Goal: Transaction & Acquisition: Purchase product/service

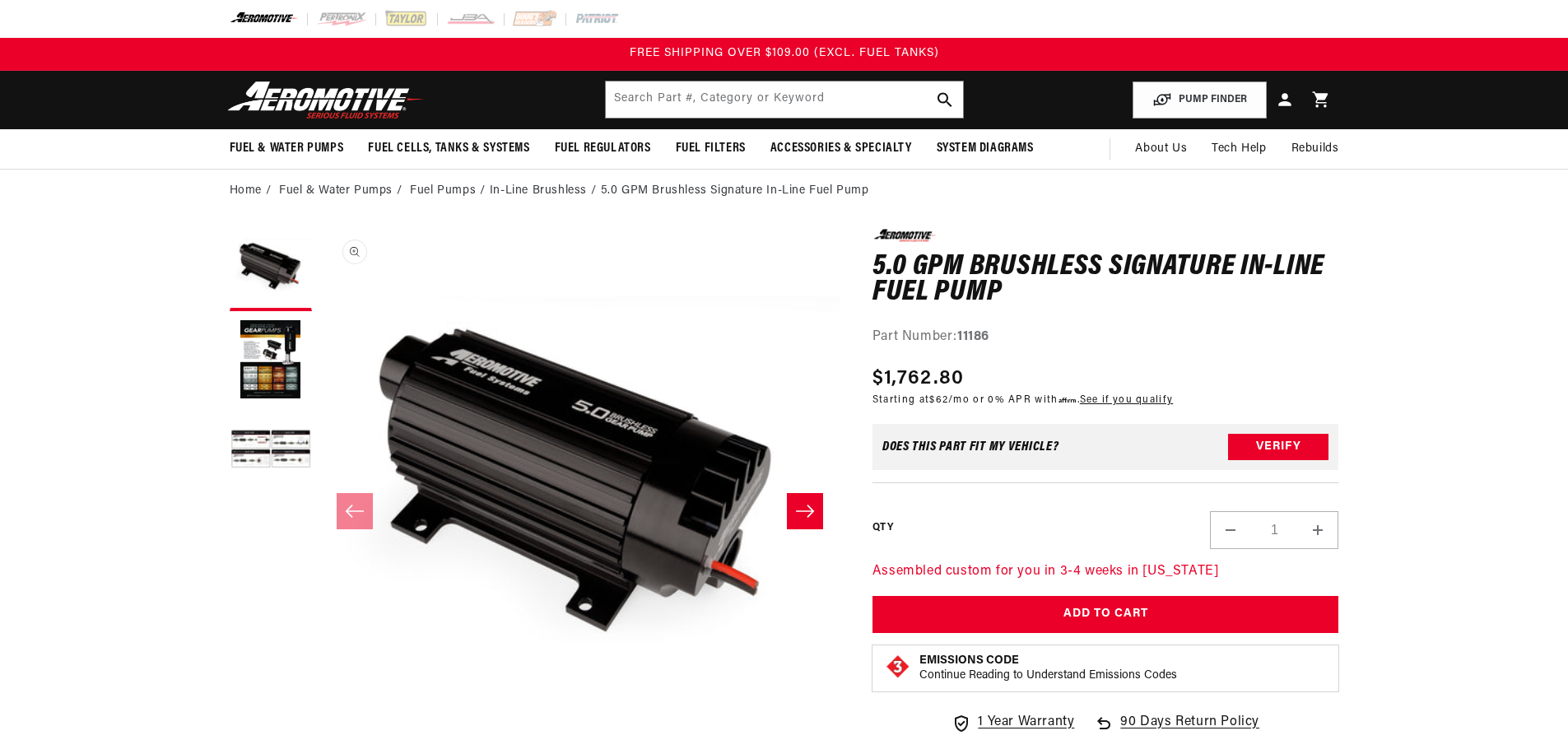
click at [259, 360] on button "Load image 2 in gallery view" at bounding box center [271, 360] width 83 height 82
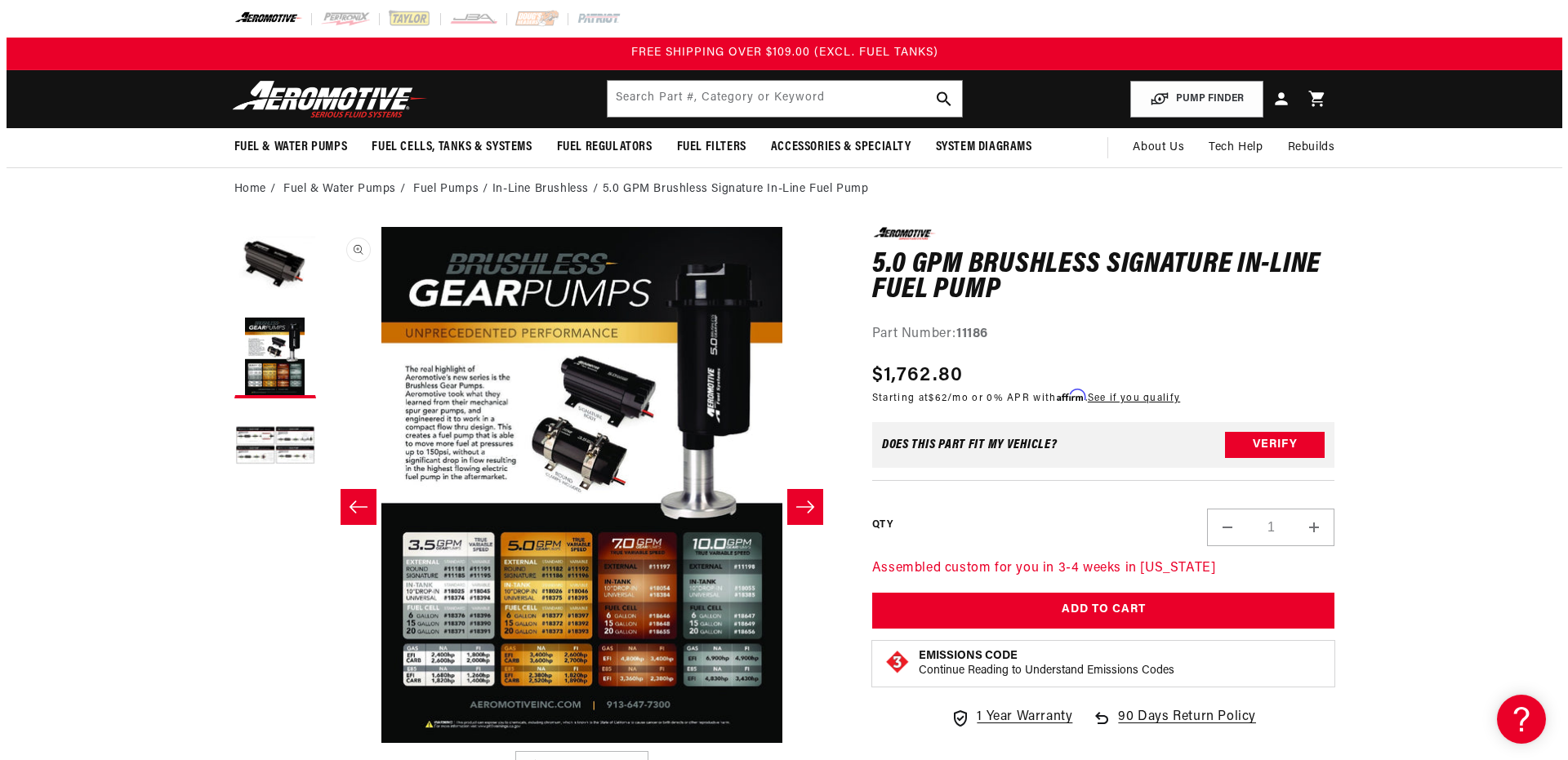
scroll to position [1, 515]
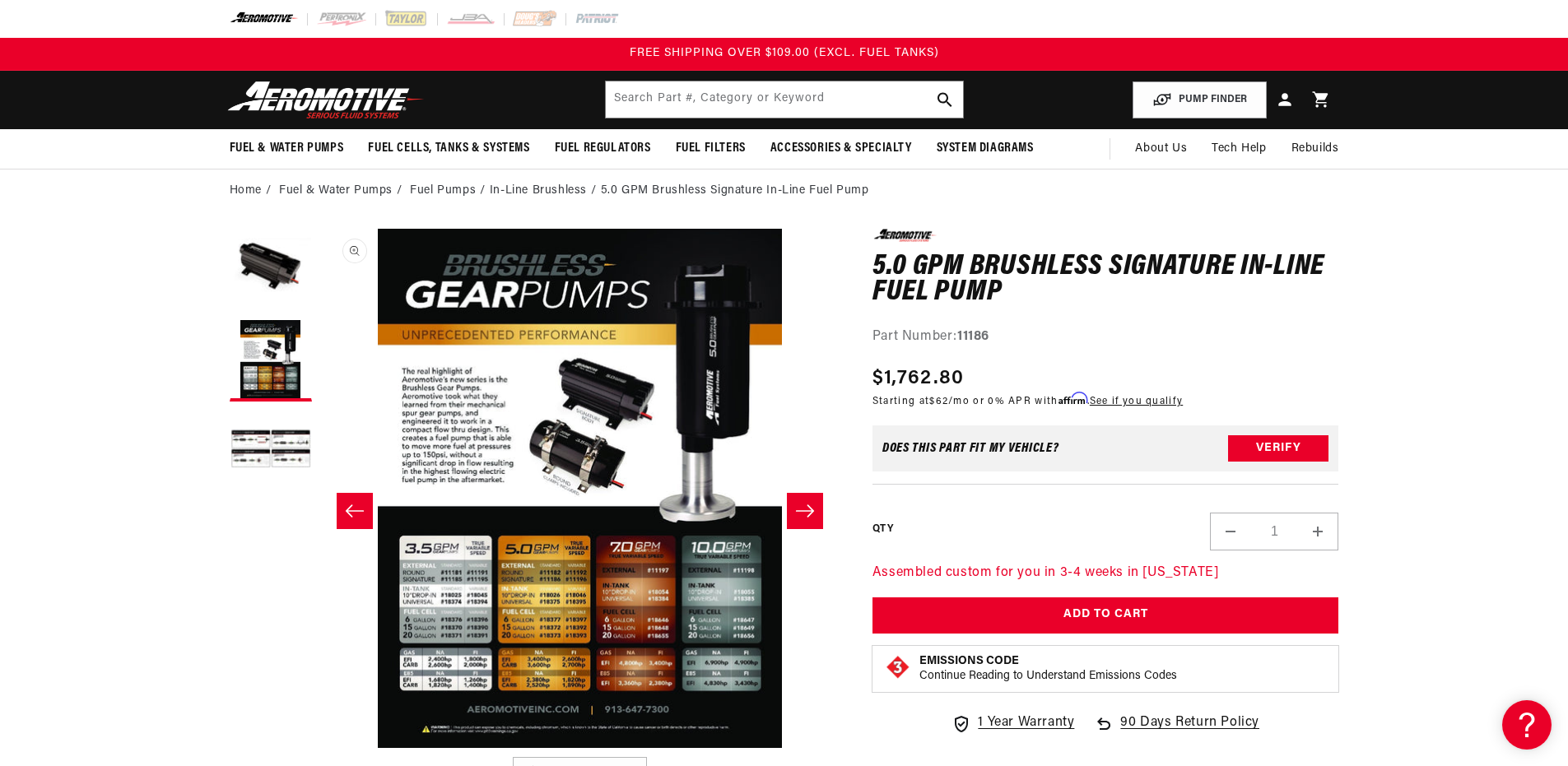
click at [320, 749] on button "Open media 2 in modal" at bounding box center [320, 749] width 0 height 0
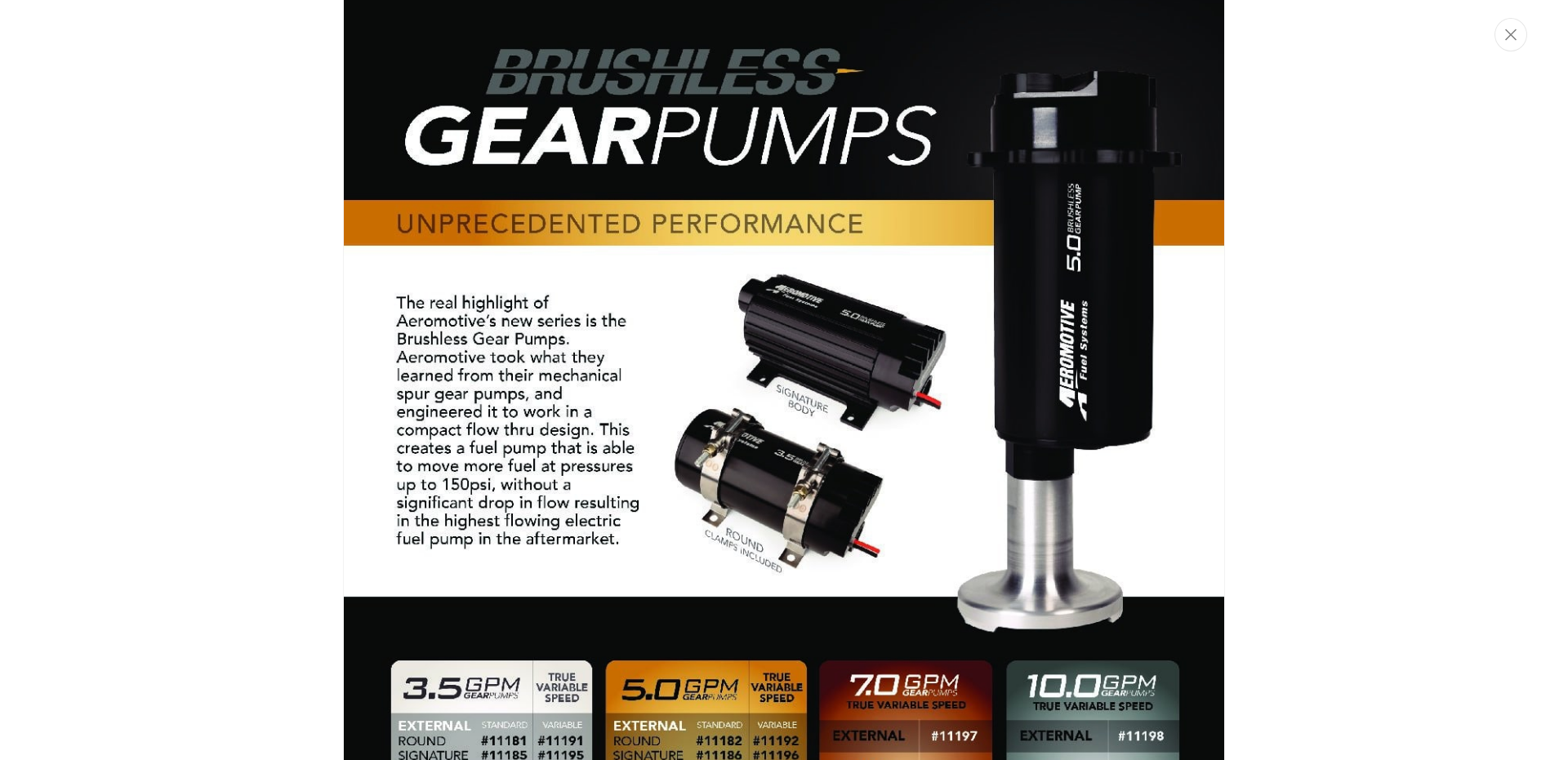
scroll to position [365, 0]
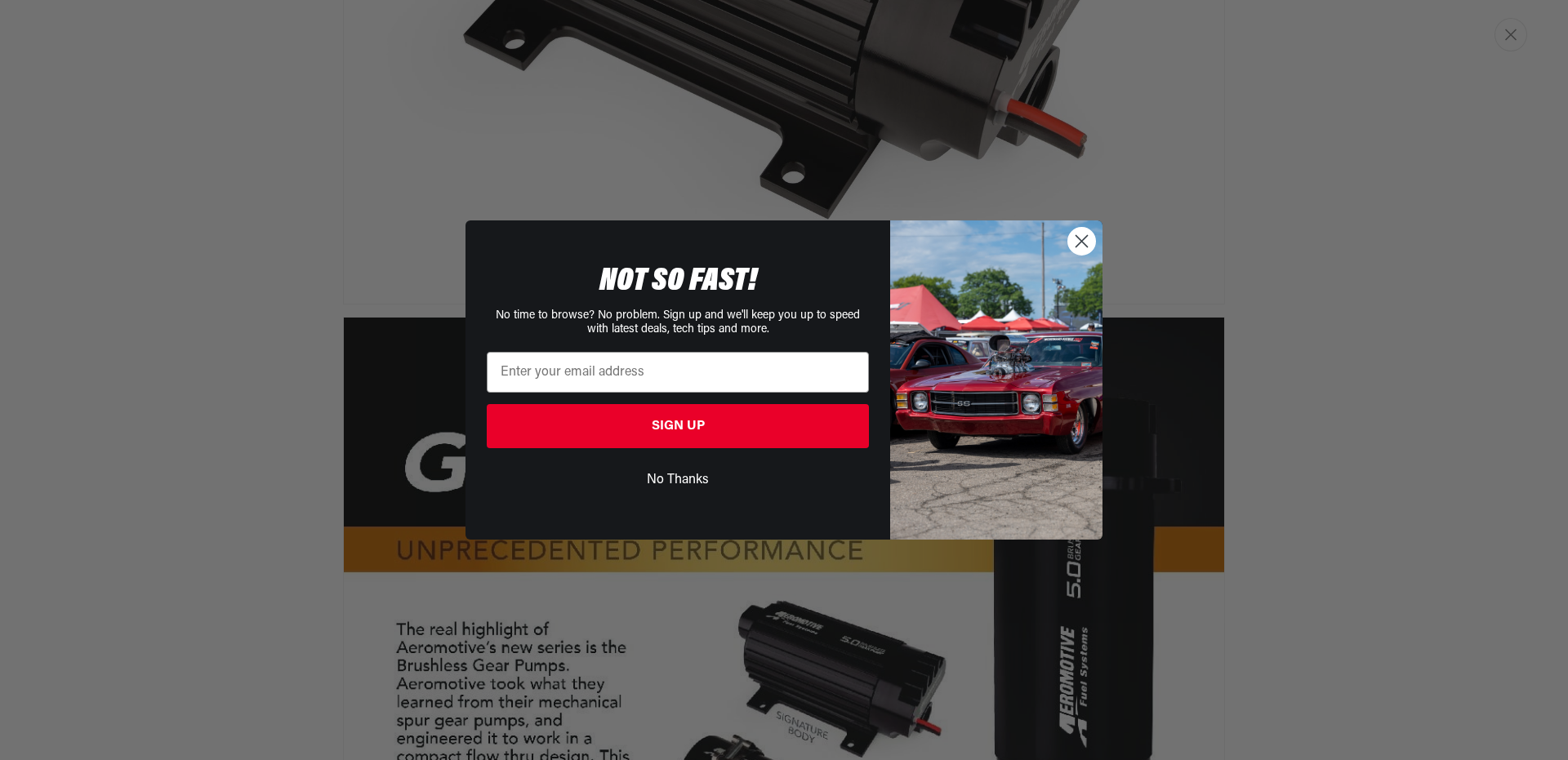
click at [1083, 248] on circle "Close dialog" at bounding box center [1082, 242] width 27 height 27
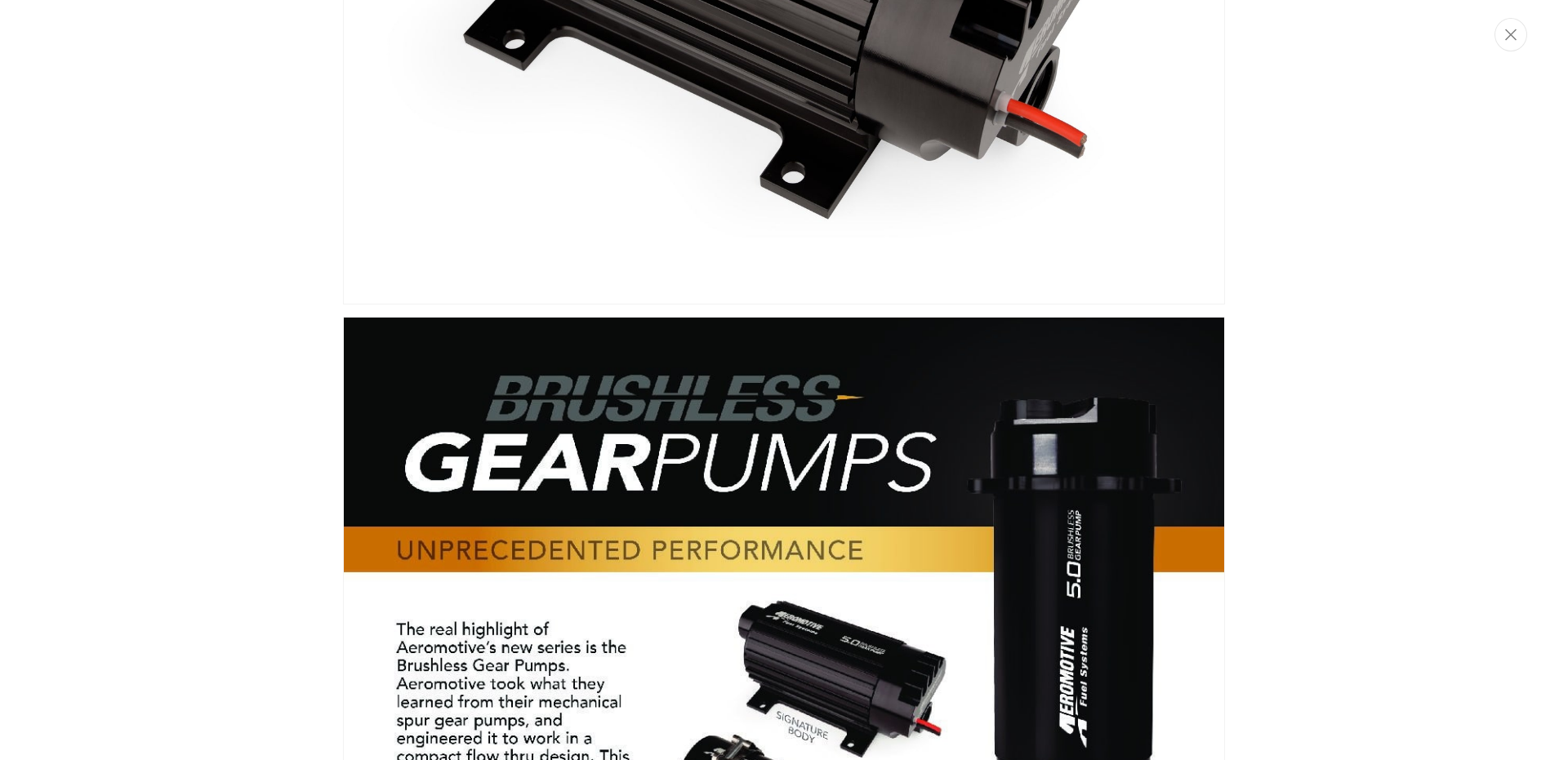
scroll to position [0, 0]
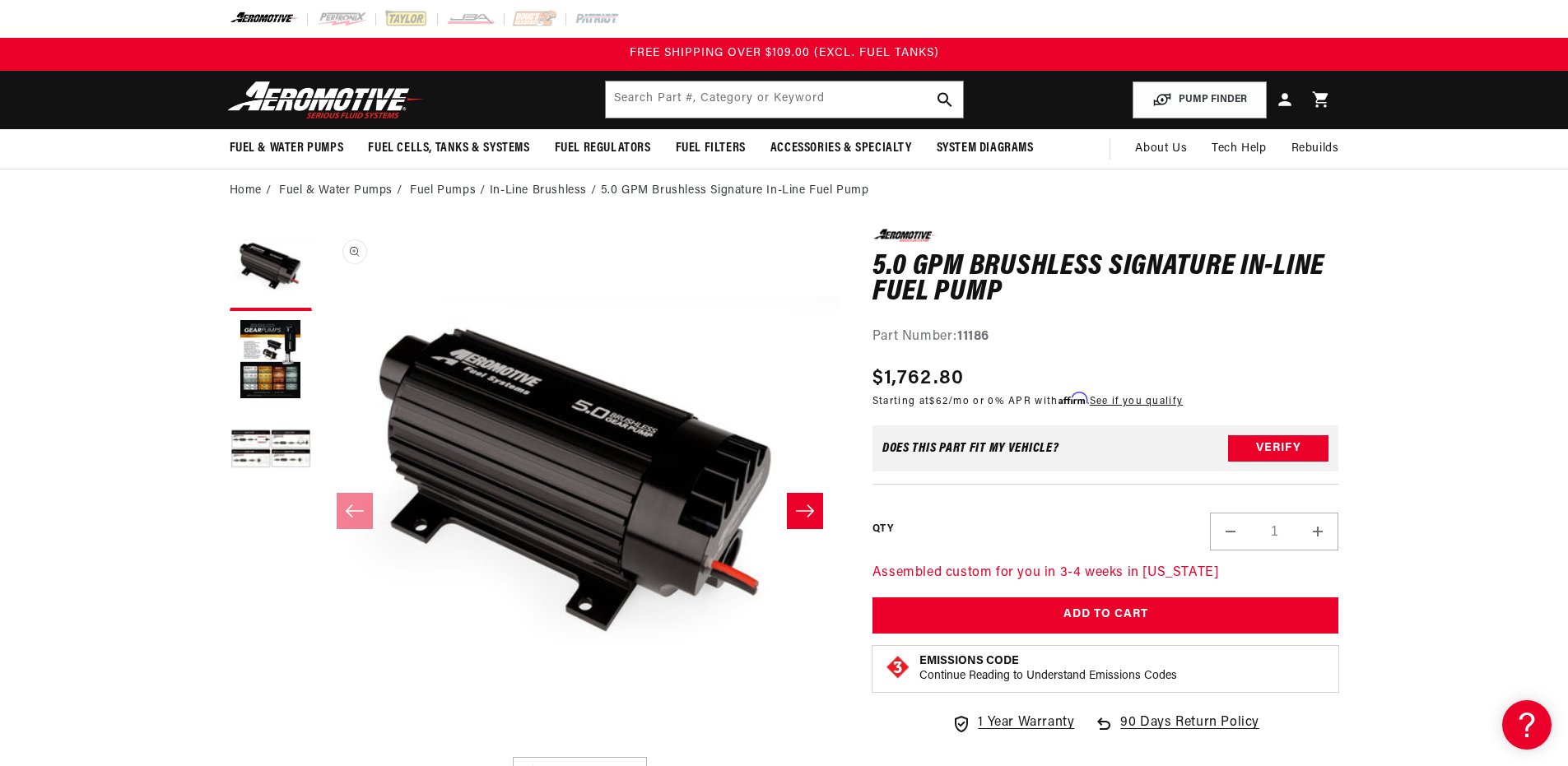
scroll to position [1, 0]
click at [260, 444] on button "Load image 3 in gallery view" at bounding box center [271, 450] width 83 height 83
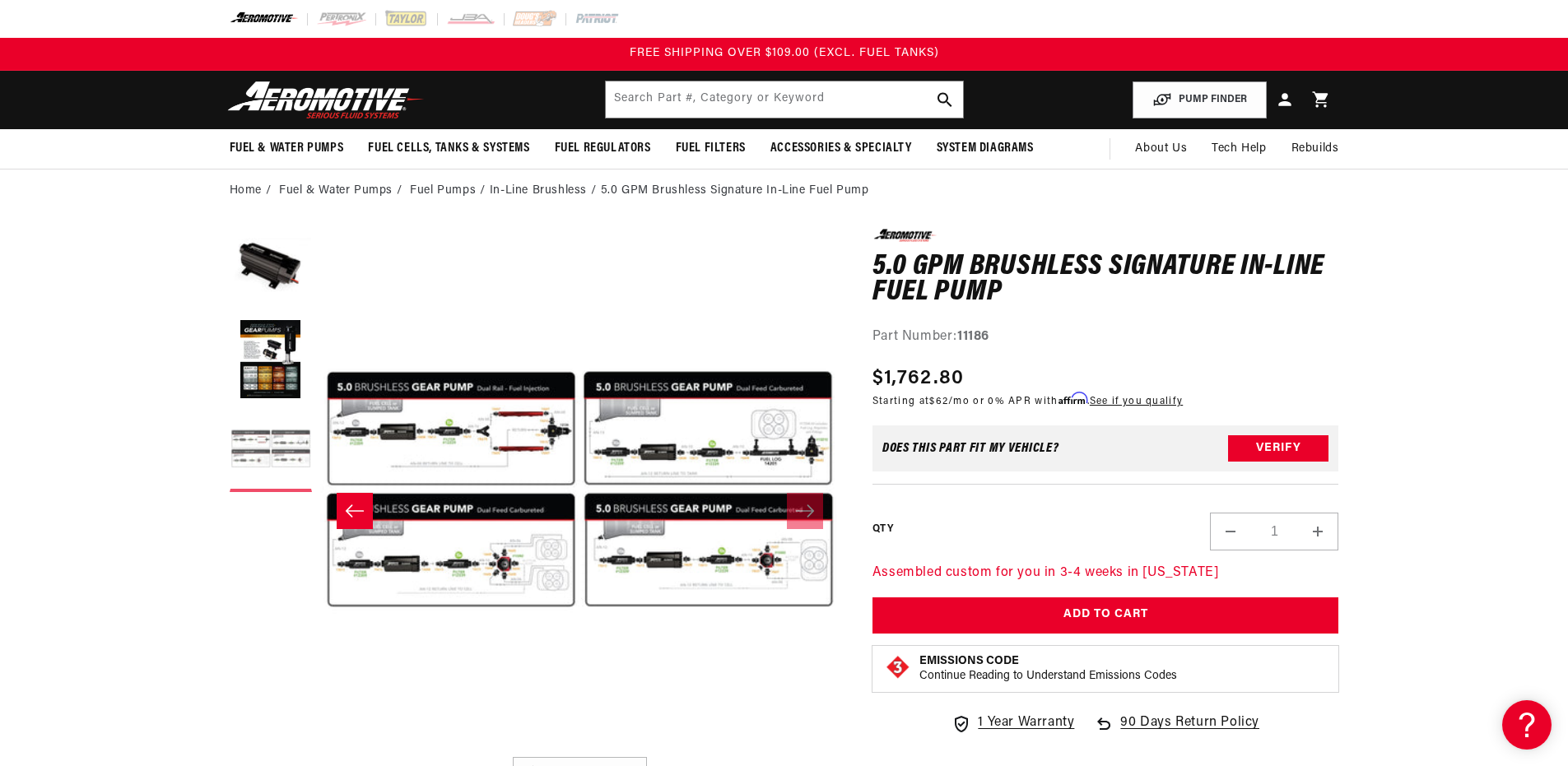
scroll to position [1, 1040]
click at [280, 378] on button "Load image 2 in gallery view" at bounding box center [271, 360] width 83 height 83
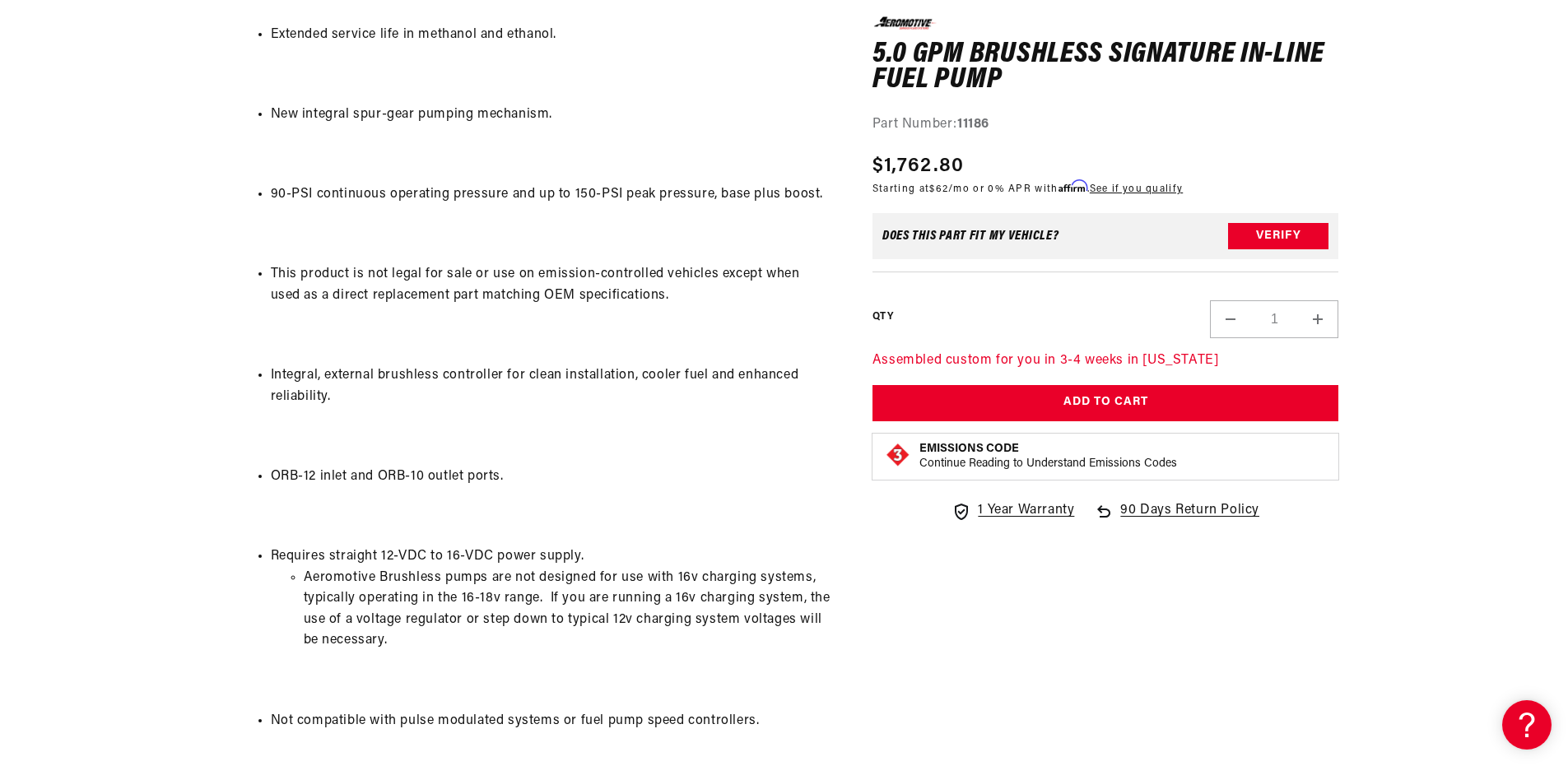
scroll to position [2058, 0]
